Goal: Information Seeking & Learning: Learn about a topic

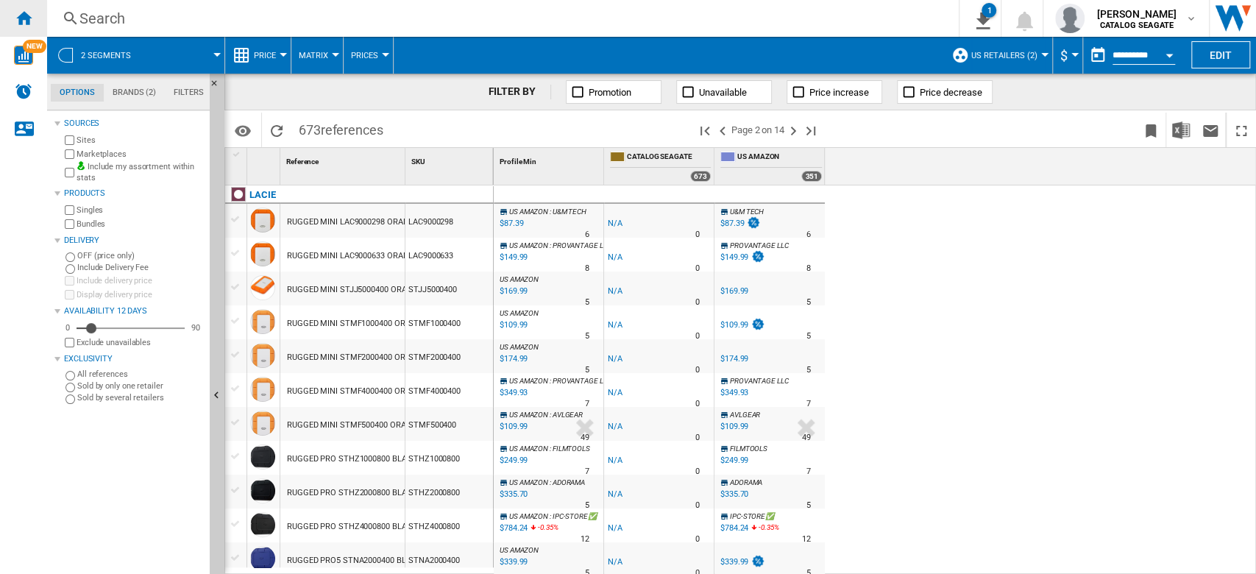
click at [18, 24] on ng-md-icon "Home" at bounding box center [24, 18] width 18 height 18
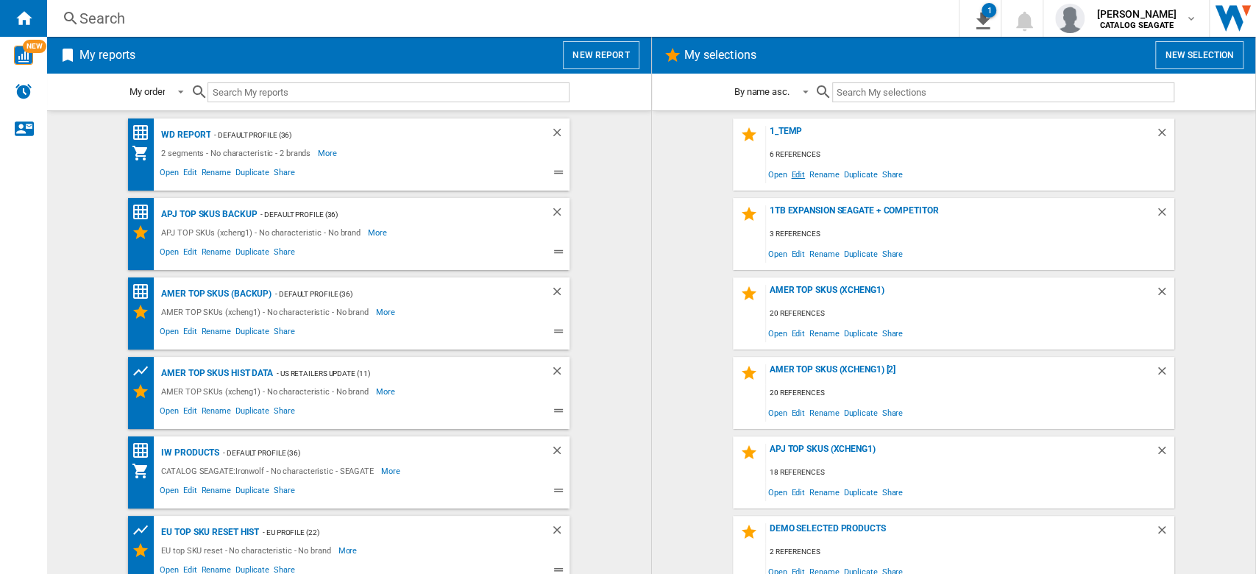
click at [795, 174] on span "Edit" at bounding box center [798, 174] width 18 height 20
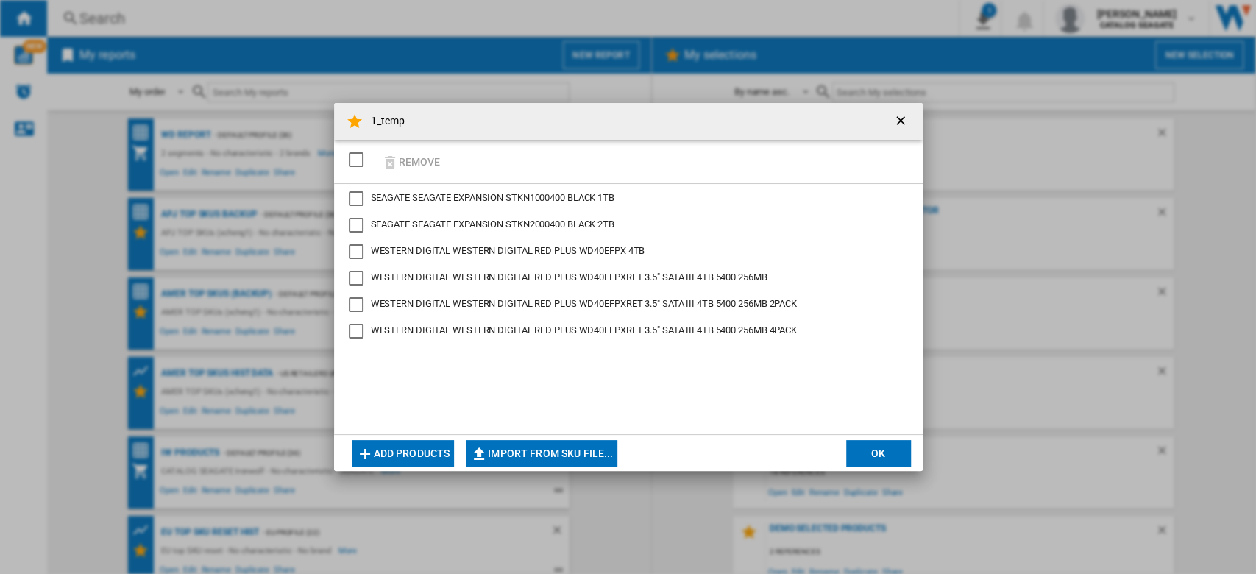
click at [490, 160] on div "Remove" at bounding box center [628, 162] width 589 height 44
click at [902, 116] on ng-md-icon "getI18NText('BUTTONS.CLOSE_DIALOG')" at bounding box center [902, 122] width 18 height 18
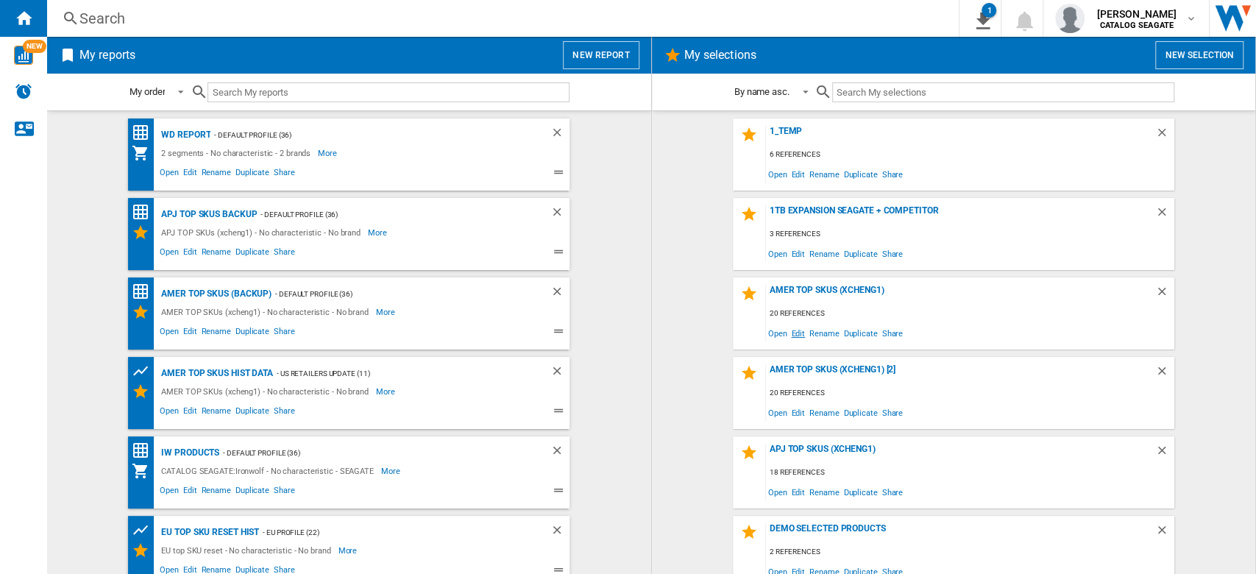
click at [797, 336] on span "Edit" at bounding box center [798, 333] width 18 height 20
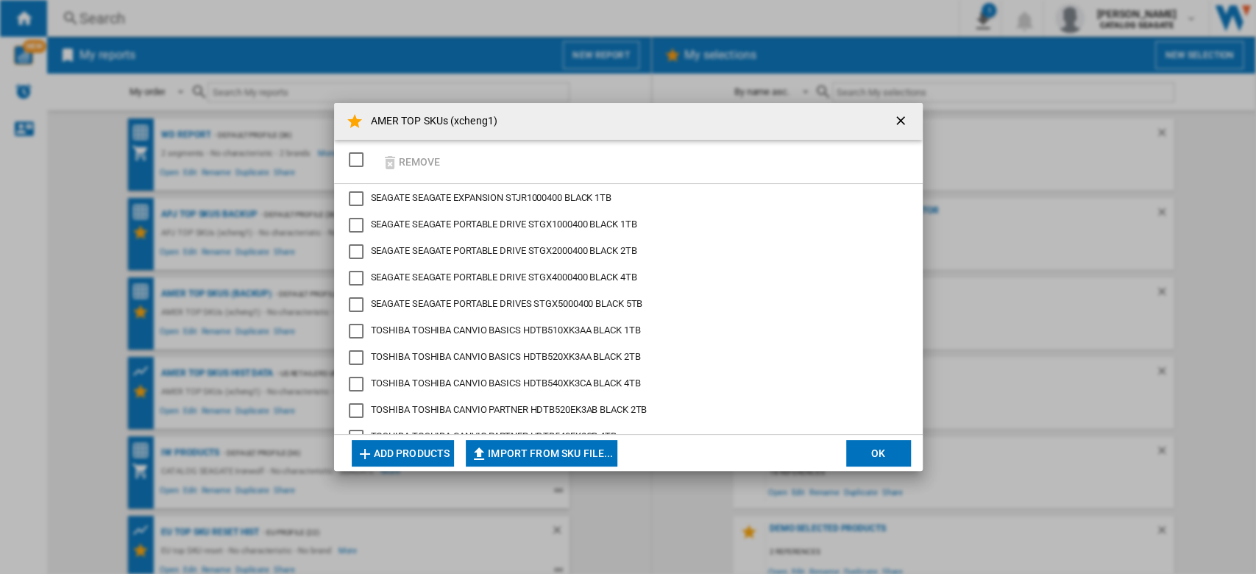
click at [899, 118] on ng-md-icon "getI18NText('BUTTONS.CLOSE_DIALOG')" at bounding box center [902, 122] width 18 height 18
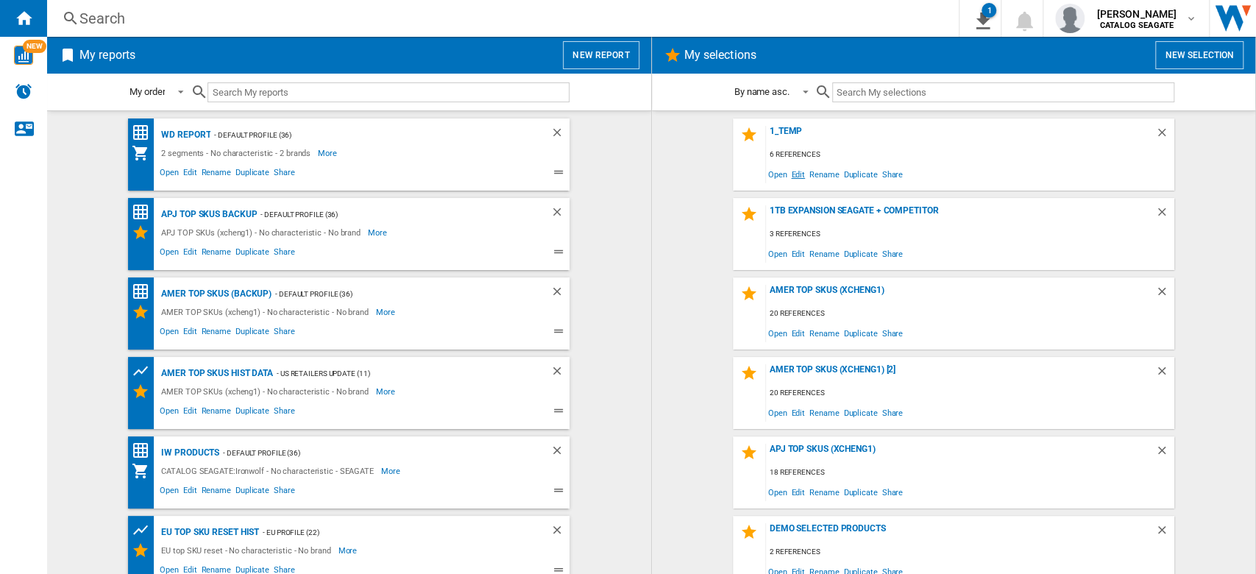
click at [795, 175] on span "Edit" at bounding box center [798, 174] width 18 height 20
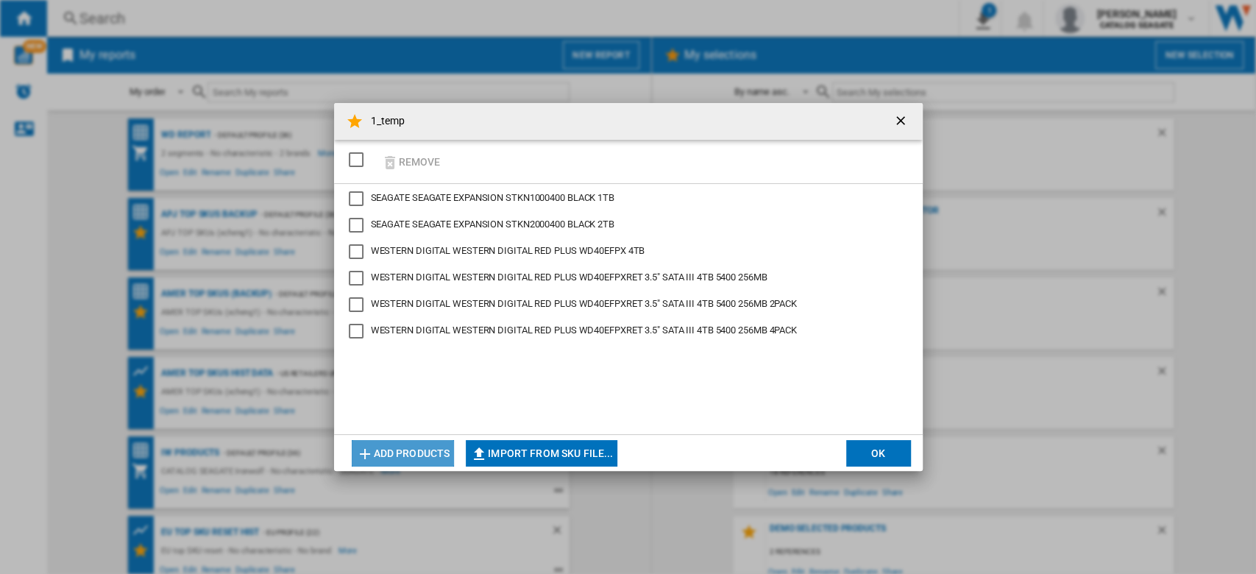
click at [409, 452] on button "Add products" at bounding box center [403, 453] width 103 height 26
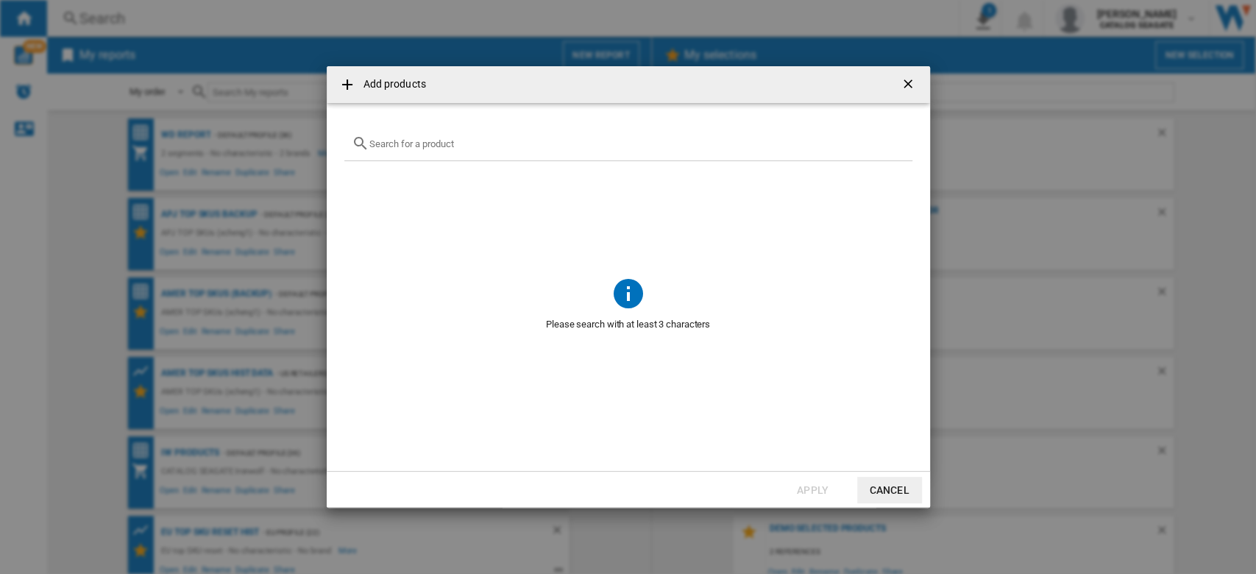
click at [508, 136] on div at bounding box center [628, 144] width 568 height 35
click at [504, 145] on input "text" at bounding box center [637, 143] width 536 height 11
paste input "STJR1000400"
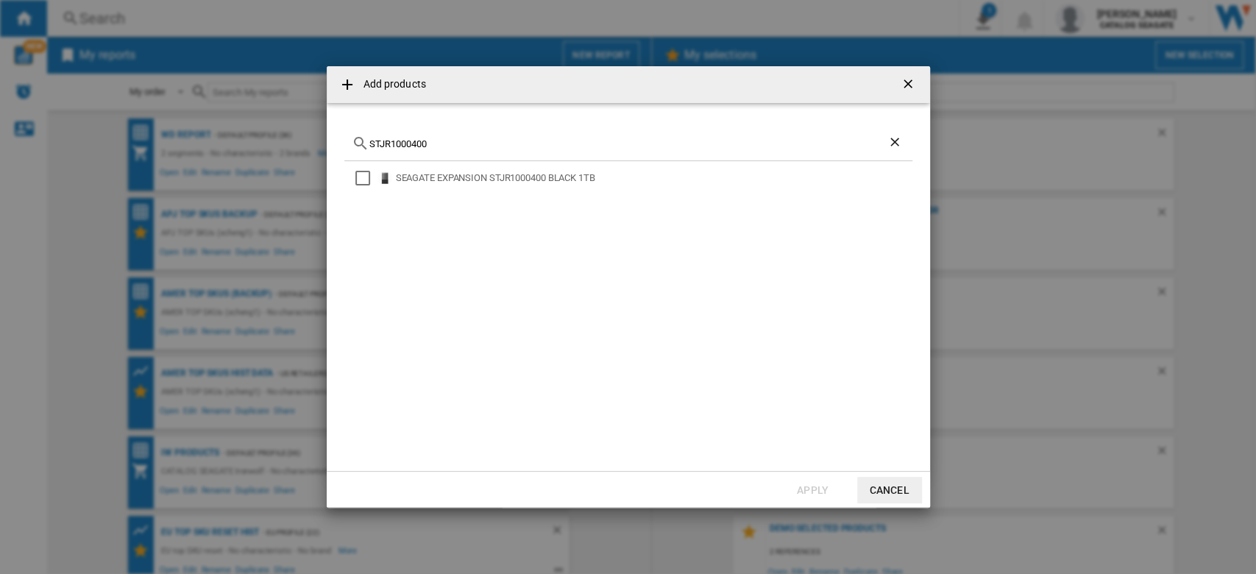
type input "STJR1000400"
click at [907, 79] on ng-md-icon "getI18NText('BUTTONS.CLOSE_DIALOG')" at bounding box center [910, 86] width 18 height 18
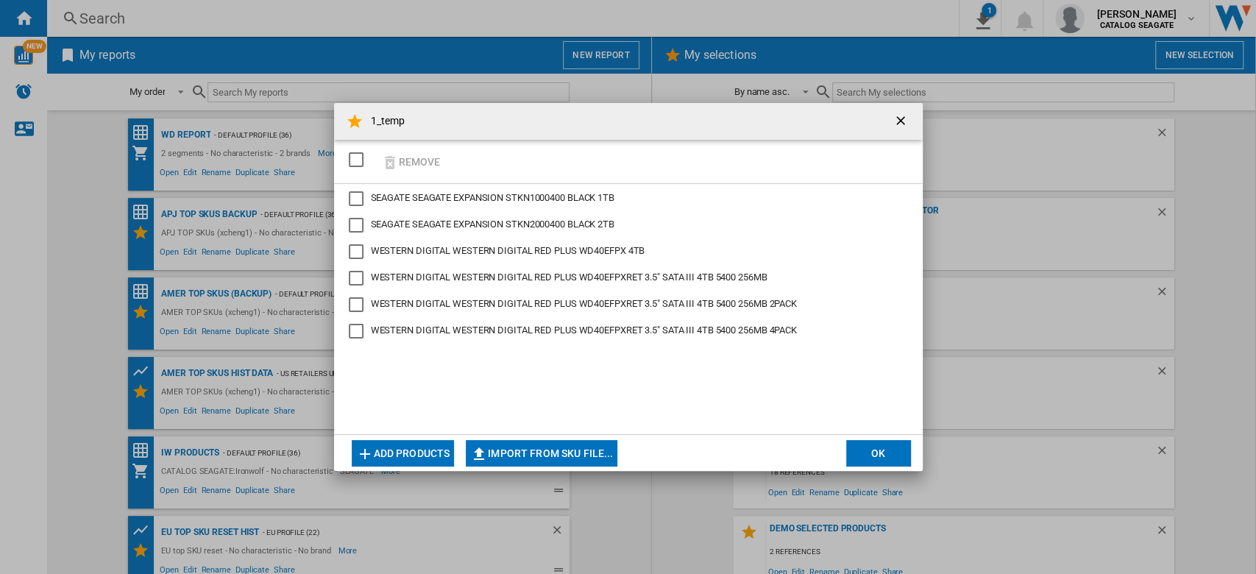
click at [411, 445] on button "Add products" at bounding box center [403, 453] width 103 height 26
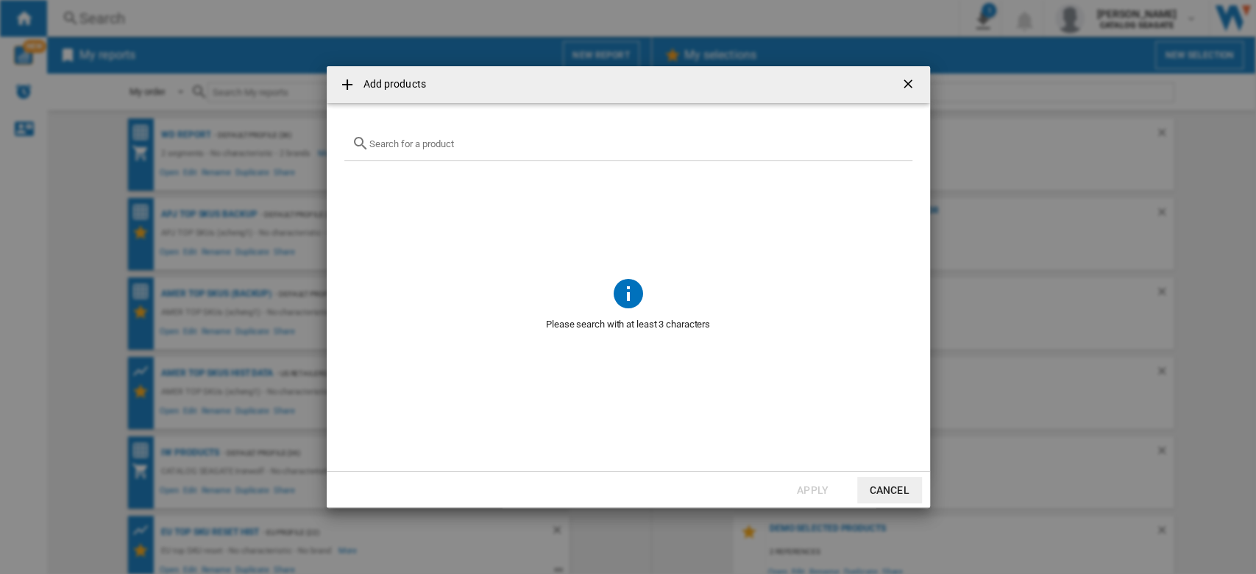
click at [469, 141] on input "Add products ..." at bounding box center [637, 143] width 536 height 11
paste input "STJR1000400"
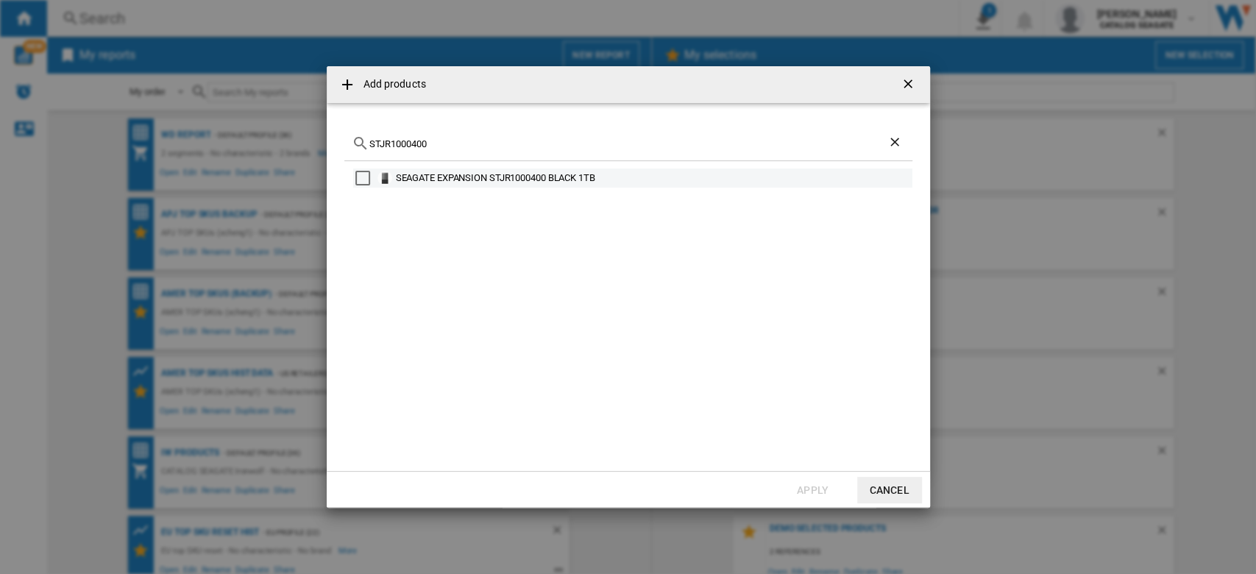
type input "STJR1000400"
click at [372, 179] on md-checkbox "Select" at bounding box center [366, 178] width 22 height 15
click at [817, 489] on button "Apply" at bounding box center [813, 490] width 65 height 26
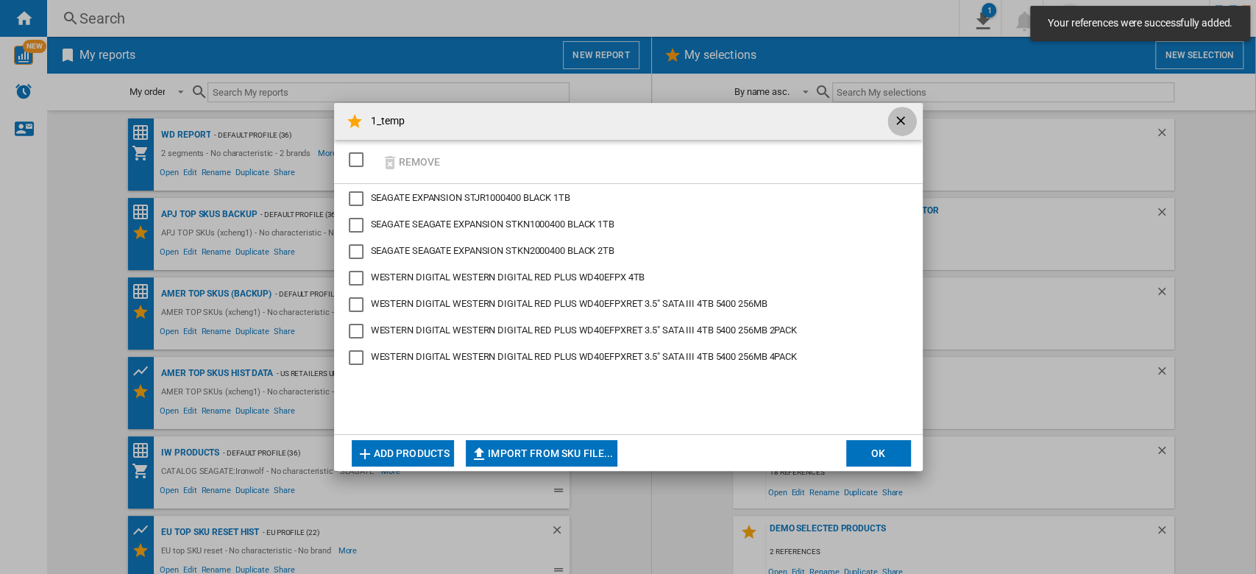
click at [898, 114] on ng-md-icon "getI18NText('BUTTONS.CLOSE_DIALOG')" at bounding box center [902, 122] width 18 height 18
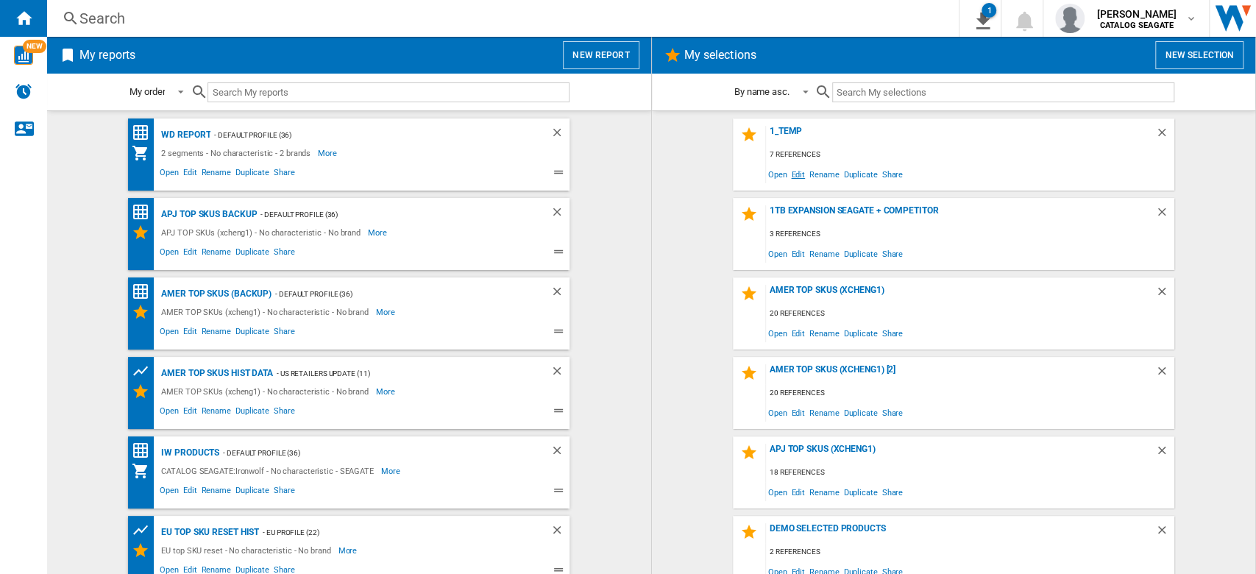
click at [792, 171] on span "Edit" at bounding box center [798, 174] width 18 height 20
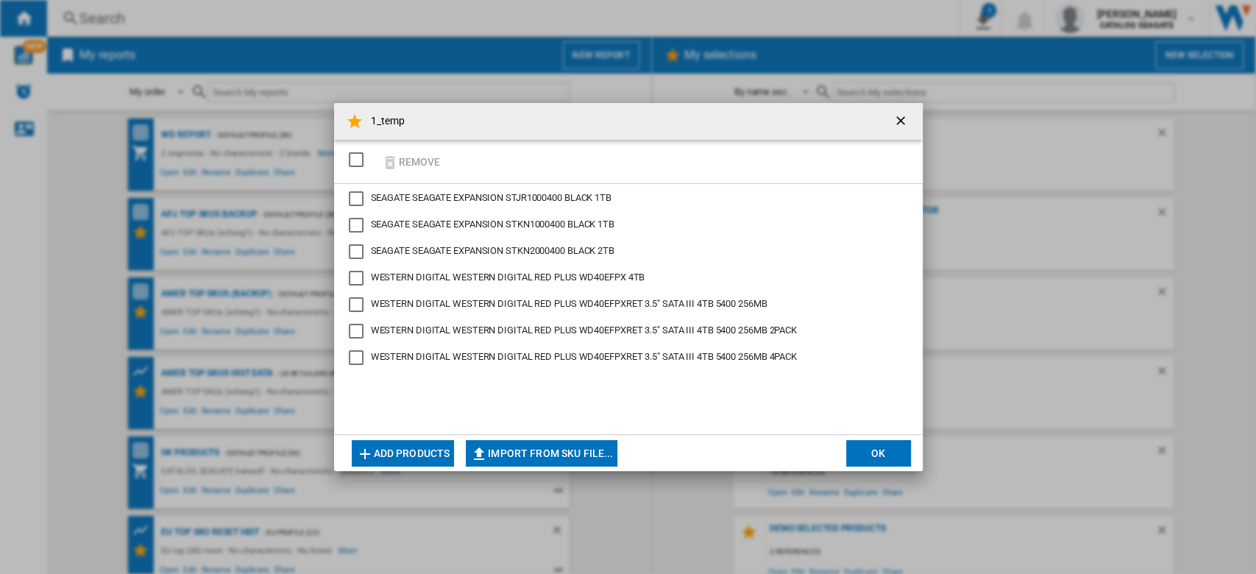
click at [408, 455] on button "Add products" at bounding box center [403, 453] width 103 height 26
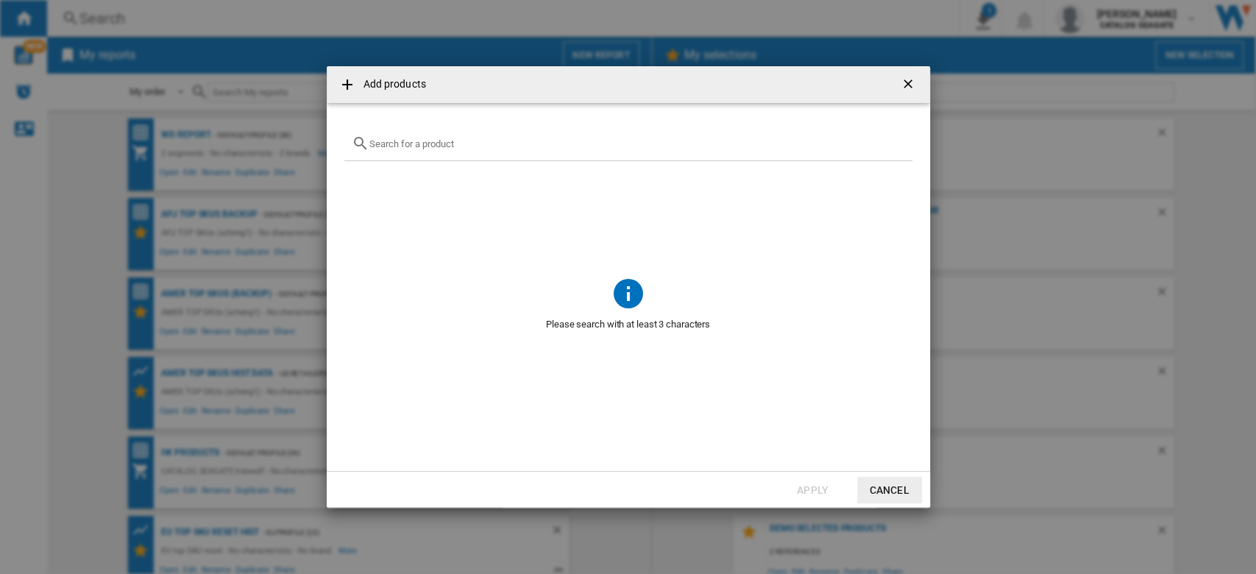
click at [449, 149] on input "Add products ..." at bounding box center [637, 143] width 536 height 11
paste input "ST4000DMZ04"
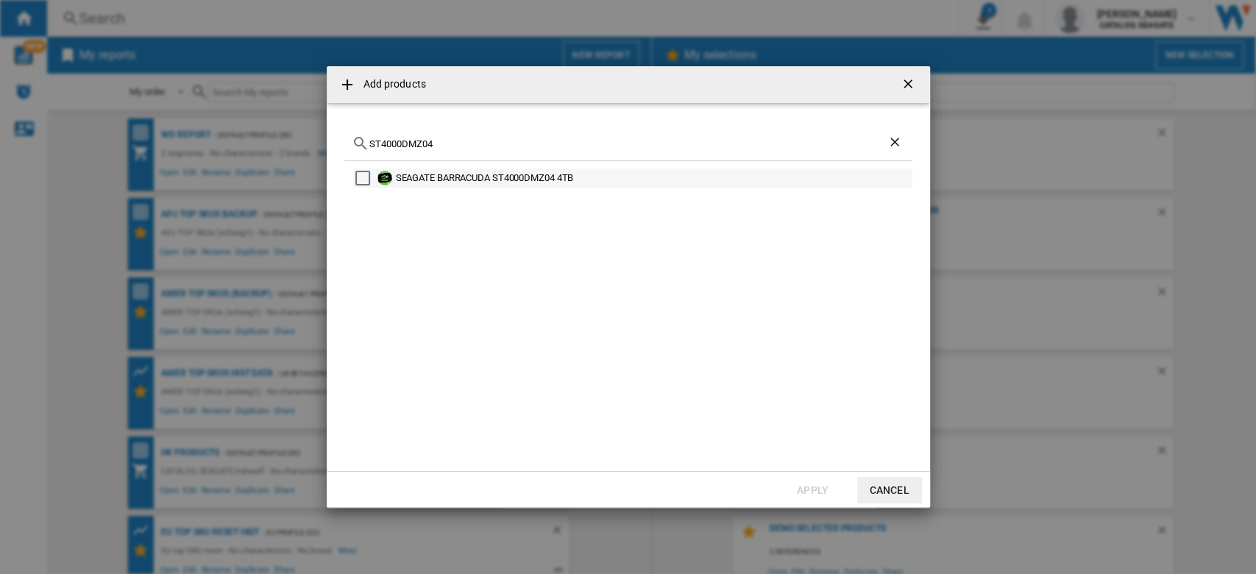
type input "ST4000DMZ04"
click at [394, 174] on div "SEAGATE BARRACUDA ST4000DMZ04 4TB" at bounding box center [632, 177] width 559 height 19
click at [362, 174] on div "Select" at bounding box center [362, 178] width 15 height 15
click at [801, 487] on button "Apply" at bounding box center [813, 490] width 65 height 26
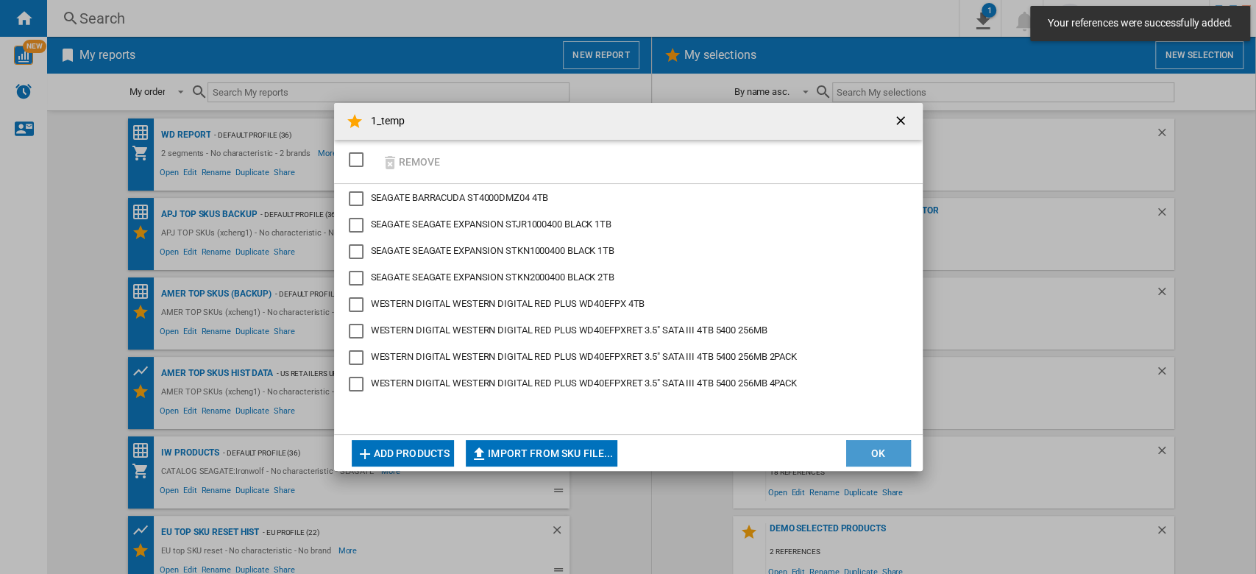
click at [877, 446] on button "OK" at bounding box center [878, 453] width 65 height 26
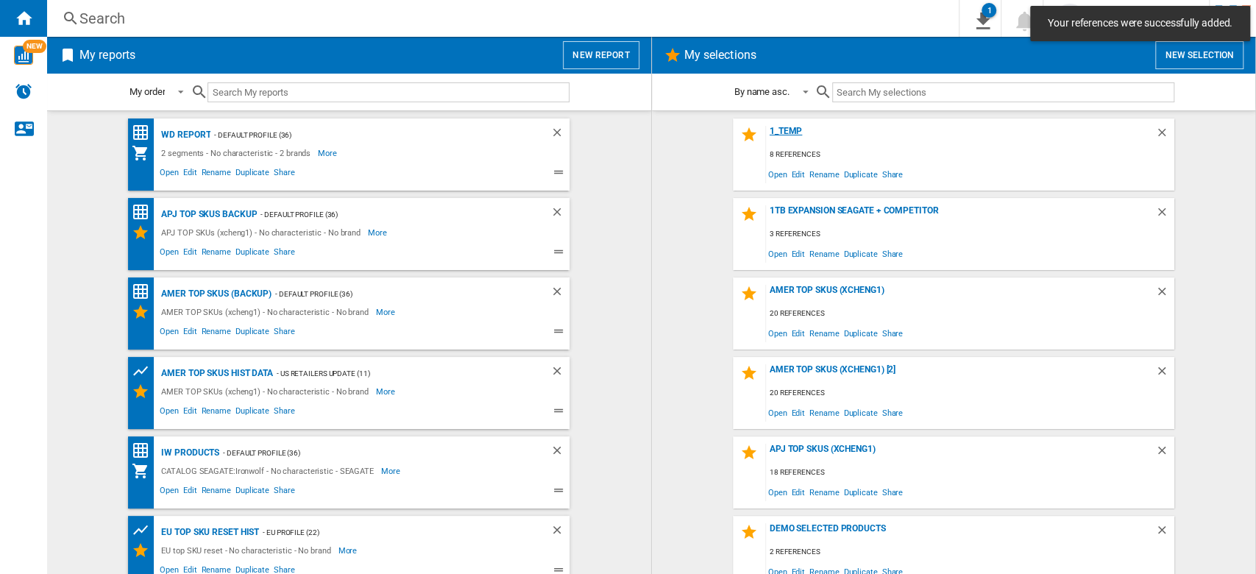
click at [783, 128] on div "1_temp" at bounding box center [960, 136] width 389 height 20
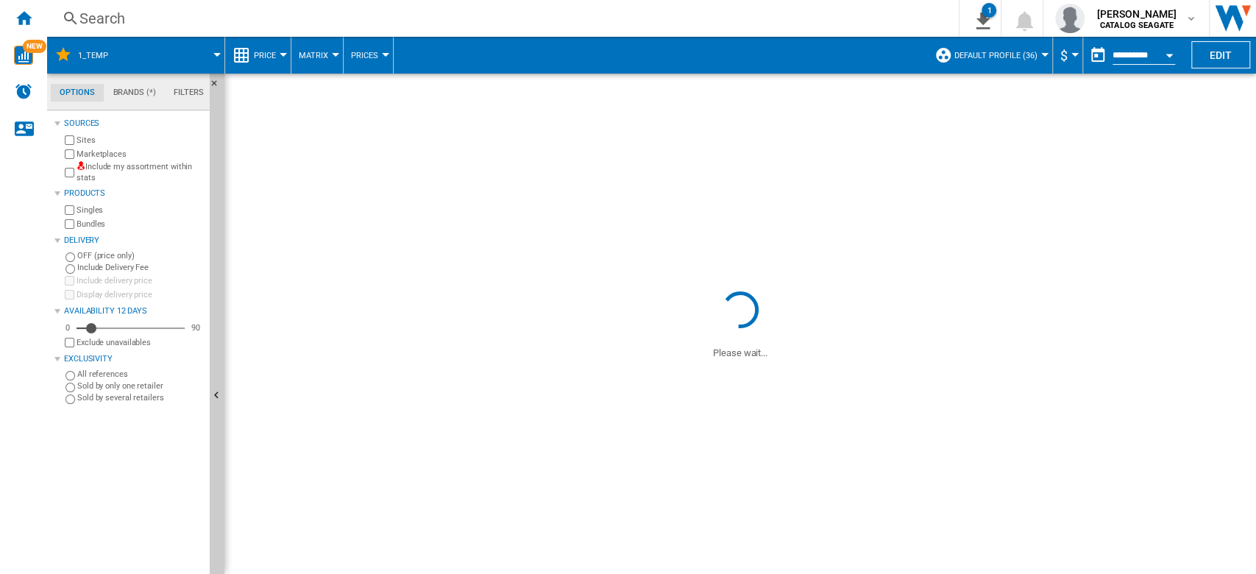
click at [1042, 52] on md-menu "Default profile (36) Default profile (36) EU Profile (22) US retailers (2) US r…" at bounding box center [990, 55] width 126 height 37
click at [1041, 53] on div at bounding box center [1044, 55] width 7 height 4
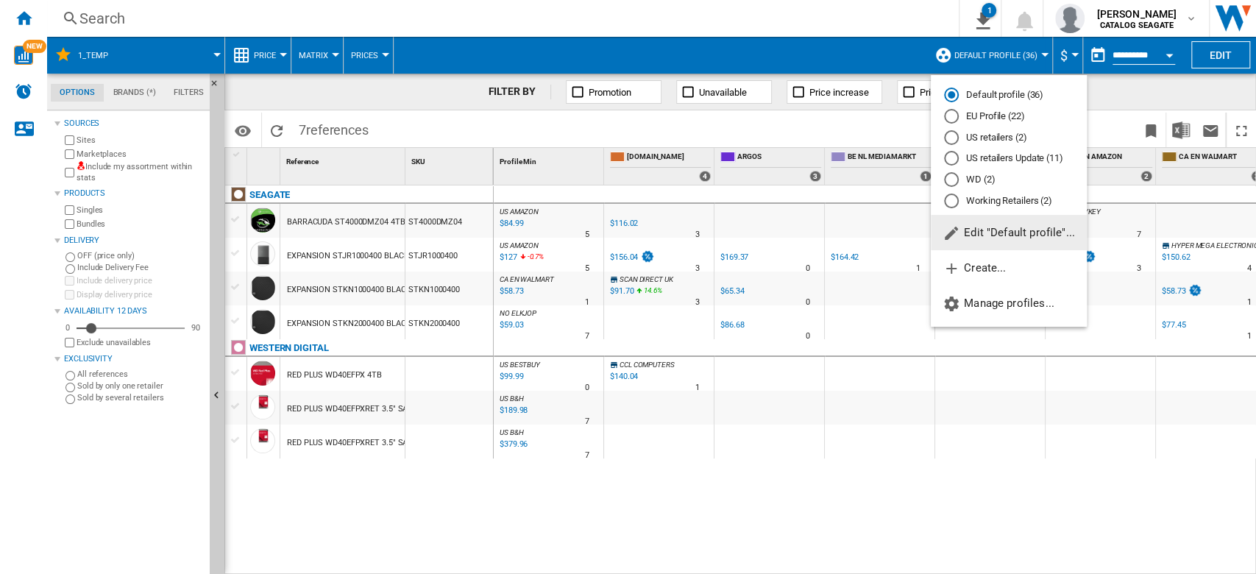
click at [1003, 137] on md-radio-button "US retailers (2)" at bounding box center [1008, 137] width 129 height 14
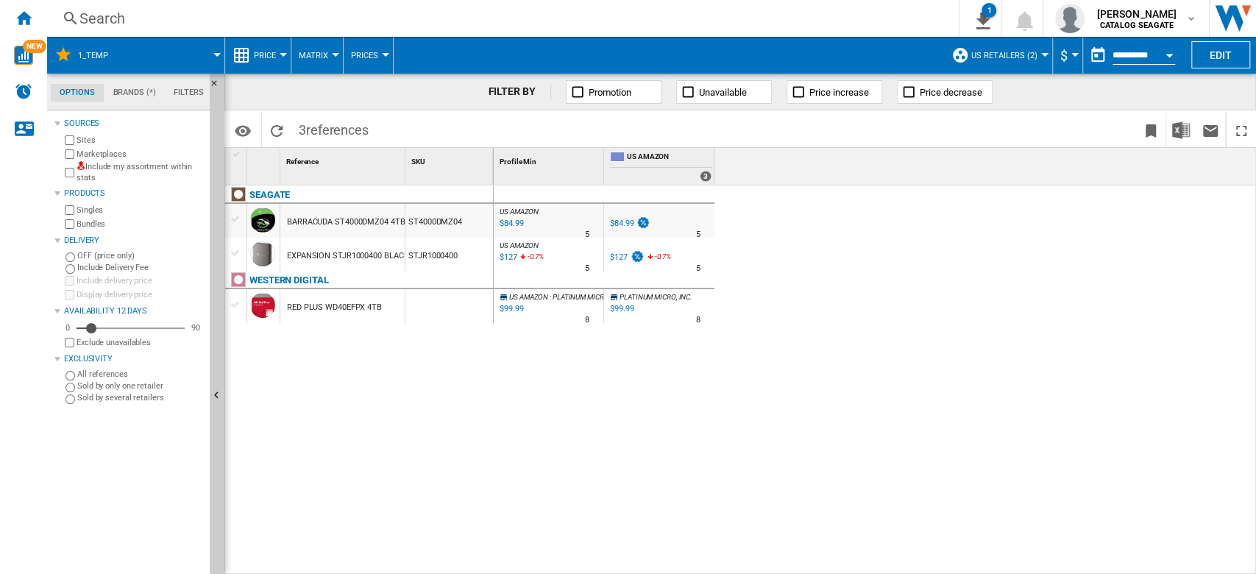
click at [116, 152] on label "Marketplaces" at bounding box center [140, 154] width 127 height 11
click at [1089, 56] on button "button" at bounding box center [1097, 54] width 29 height 29
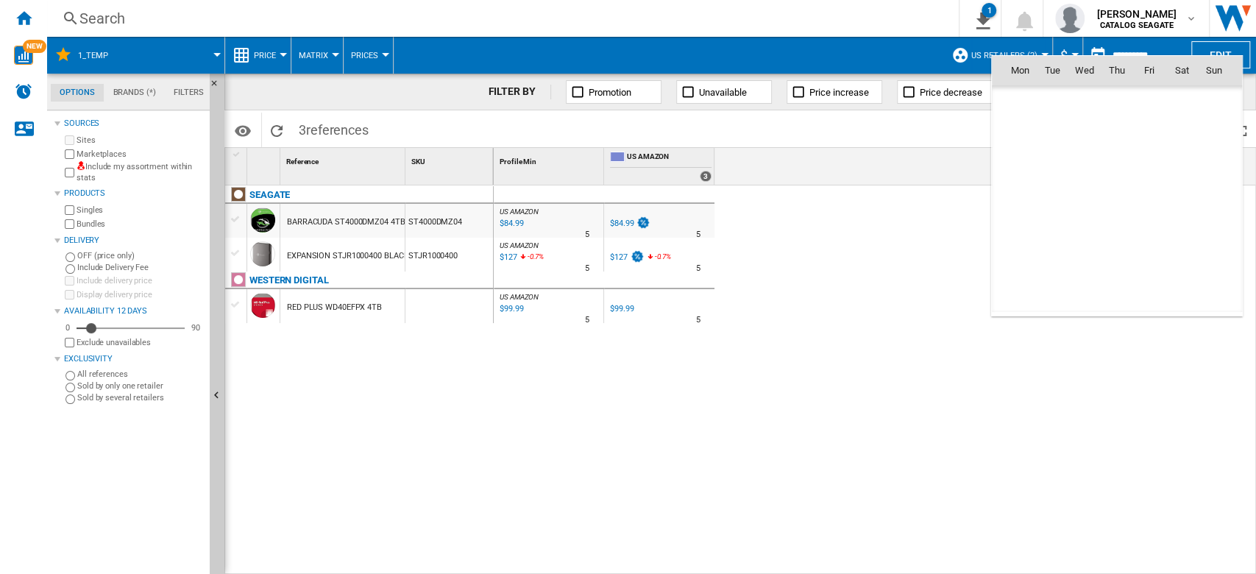
scroll to position [7019, 0]
click at [1089, 56] on th "Wed" at bounding box center [1084, 70] width 32 height 29
click at [912, 54] on div at bounding box center [628, 287] width 1256 height 574
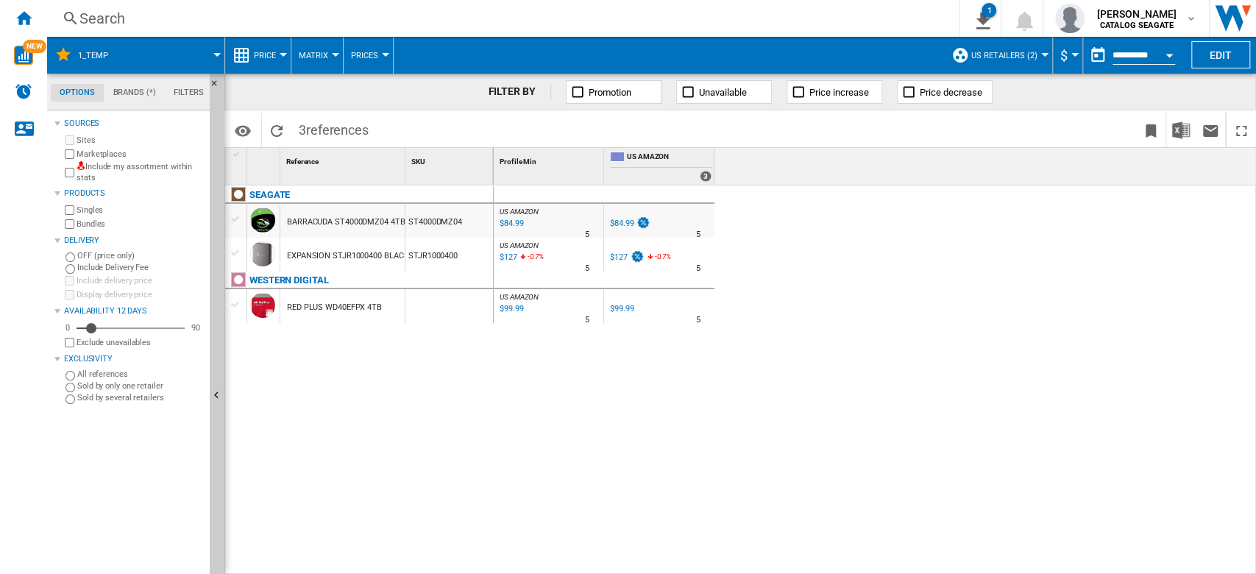
click at [254, 56] on span "Price" at bounding box center [265, 56] width 22 height 10
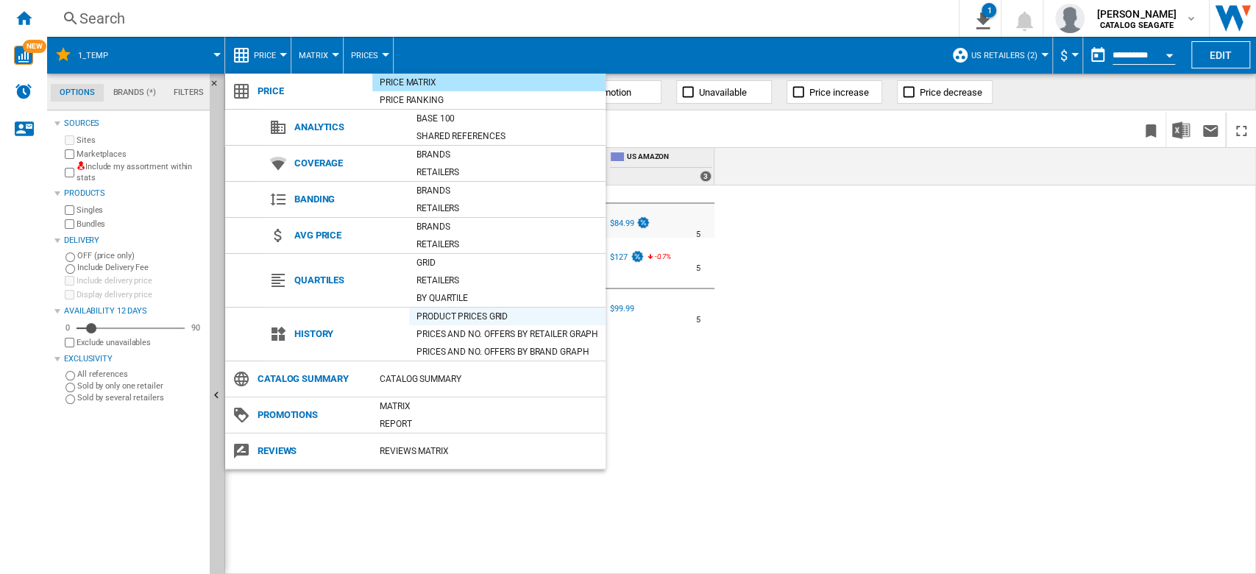
click at [496, 314] on div "Product prices grid" at bounding box center [507, 316] width 196 height 15
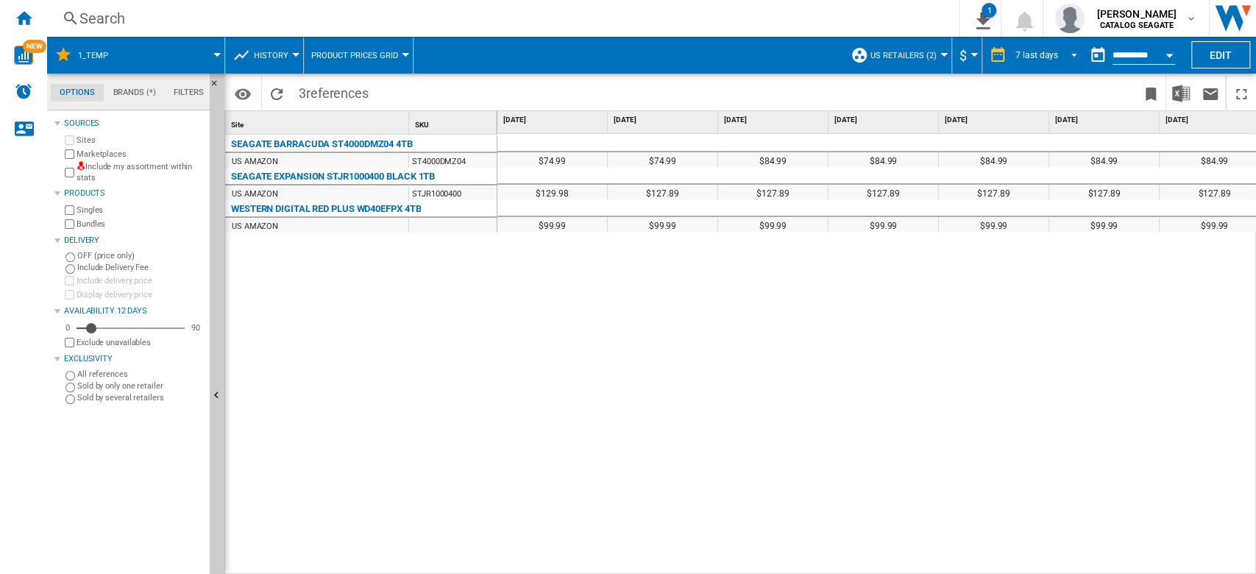
click at [1061, 52] on span "REPORTS.WIZARD.STEPS.REPORT.STEPS.REPORT_OPTIONS.PERIOD: 7 last days" at bounding box center [1070, 53] width 18 height 13
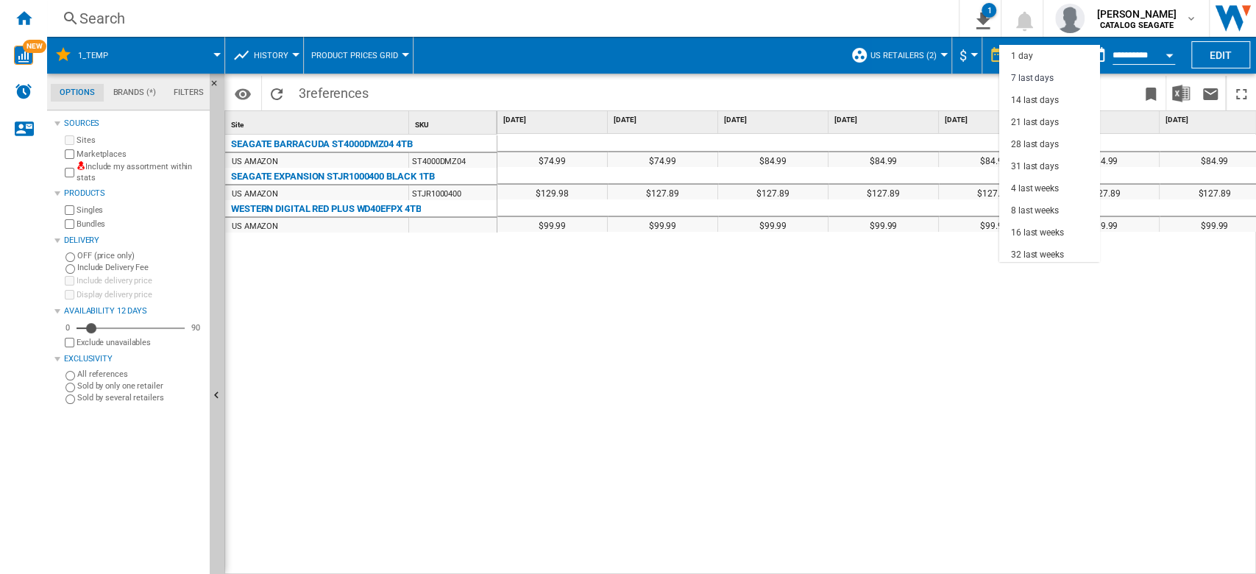
scroll to position [22, 0]
click at [1045, 142] on div "31 last days" at bounding box center [1035, 144] width 48 height 13
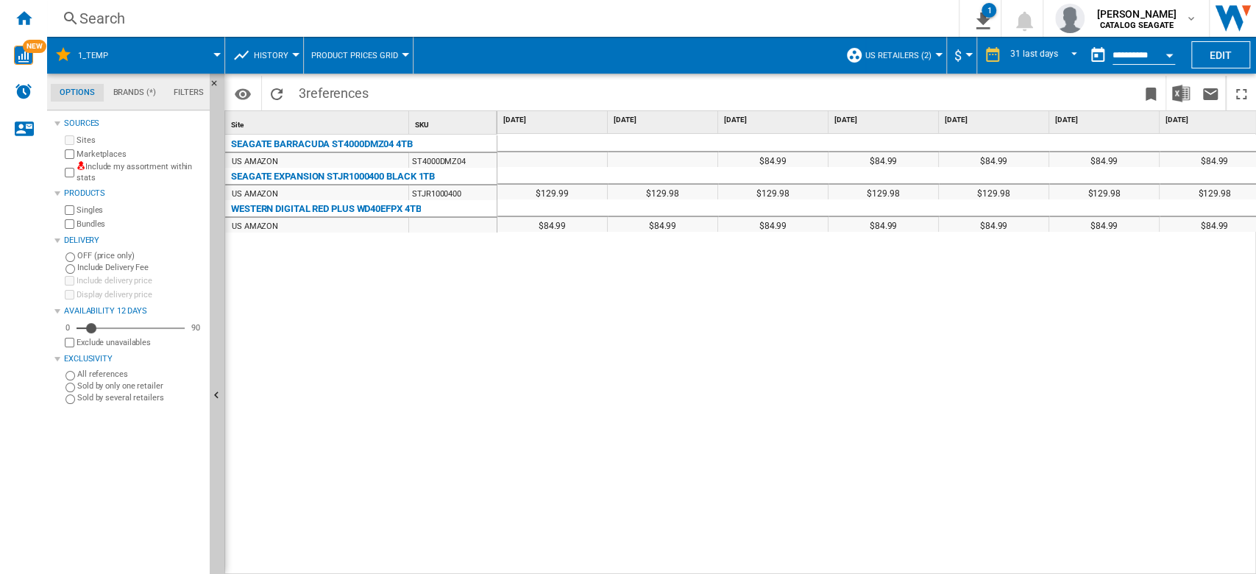
drag, startPoint x: 653, startPoint y: 568, endPoint x: 1207, endPoint y: 550, distance: 555.0
click at [1246, 548] on div at bounding box center [628, 287] width 1256 height 574
click at [277, 15] on div "Search" at bounding box center [499, 18] width 841 height 21
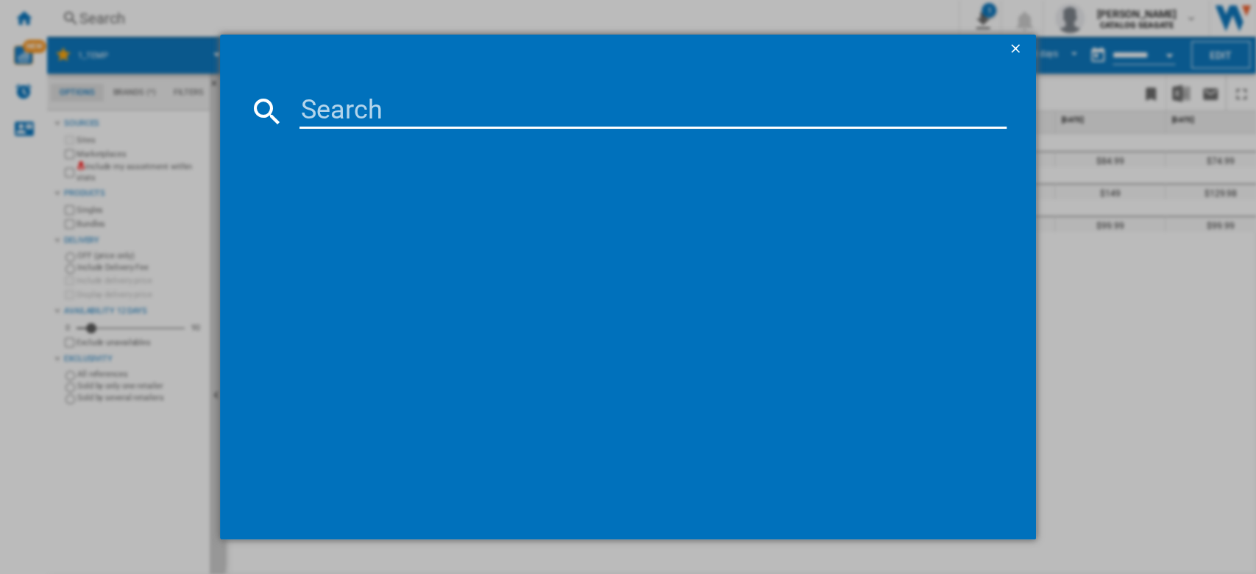
click at [441, 109] on input at bounding box center [653, 110] width 708 height 35
paste input "LACIE D2 THUNDERBOLT3 STFY10000400 SILVER 10TB"
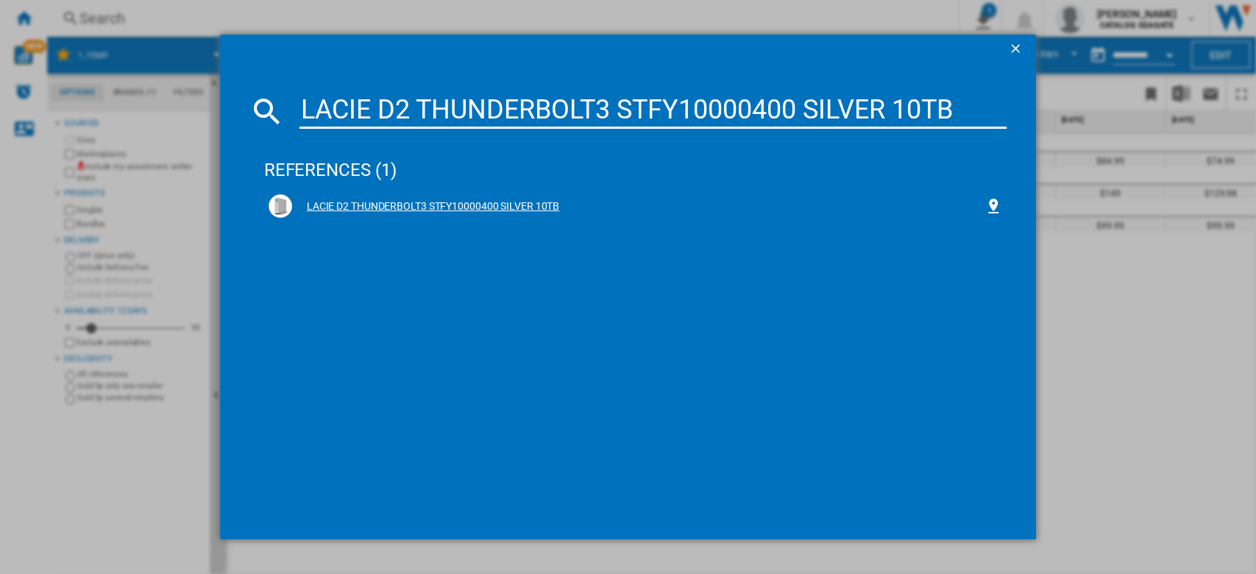
type input "LACIE D2 THUNDERBOLT3 STFY10000400 SILVER 10TB"
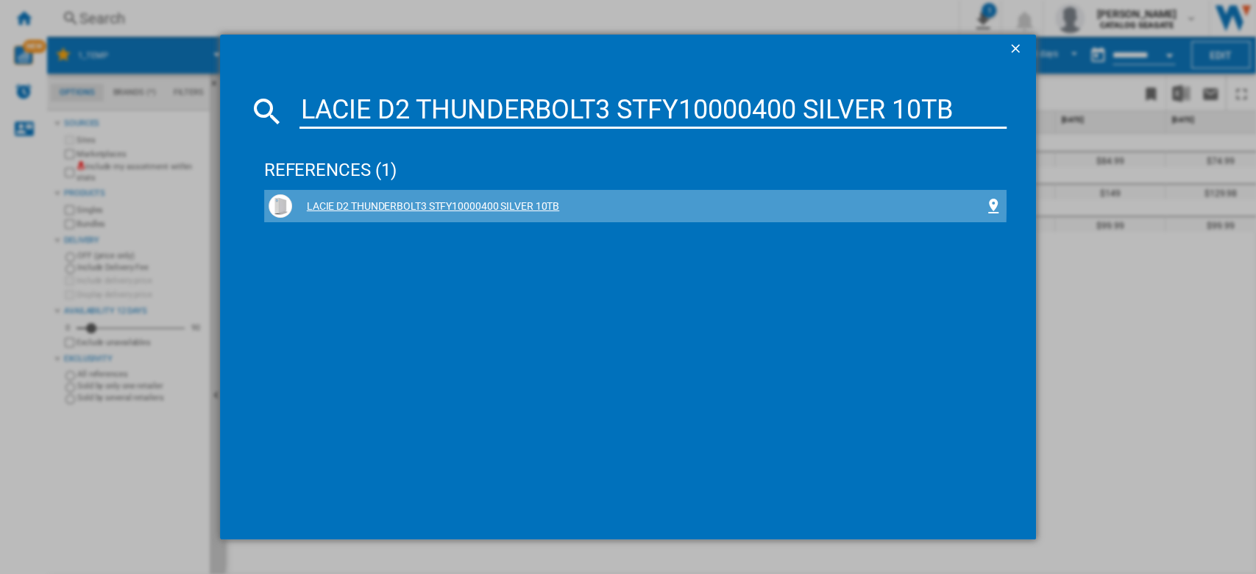
click at [480, 202] on div "LACIE D2 THUNDERBOLT3 STFY10000400 SILVER 10TB" at bounding box center [638, 206] width 693 height 15
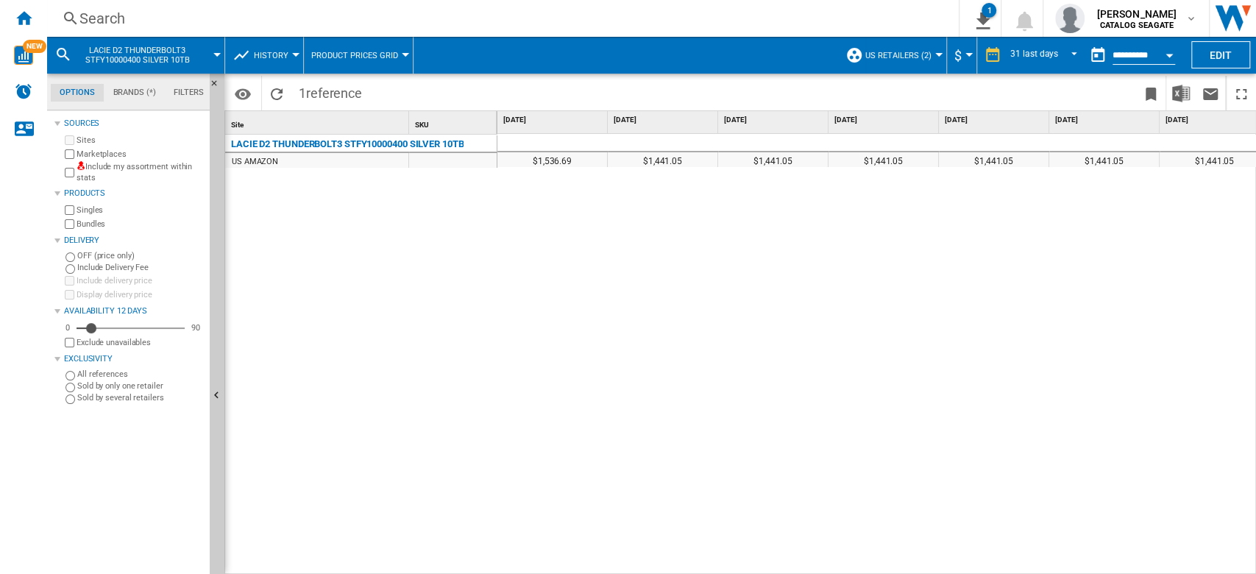
click at [568, 163] on div "$1,536.69" at bounding box center [552, 159] width 110 height 15
click at [269, 62] on button "History" at bounding box center [275, 55] width 42 height 37
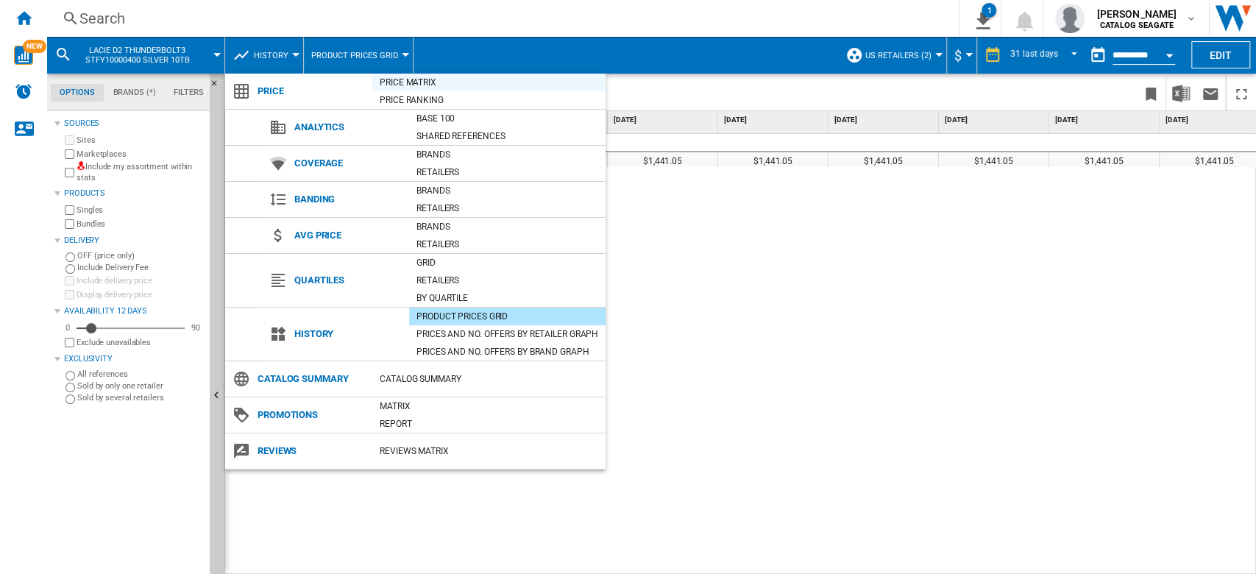
click at [408, 80] on div "Price Matrix" at bounding box center [488, 82] width 233 height 15
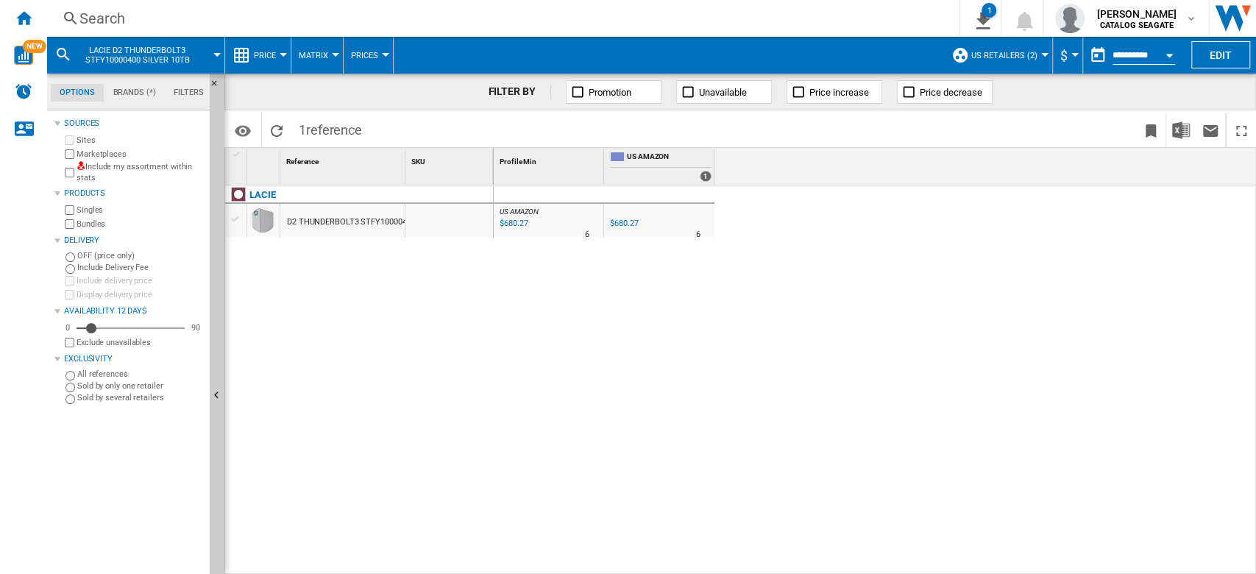
click at [517, 224] on div "$680.27" at bounding box center [512, 223] width 30 height 15
